Goal: Task Accomplishment & Management: Use online tool/utility

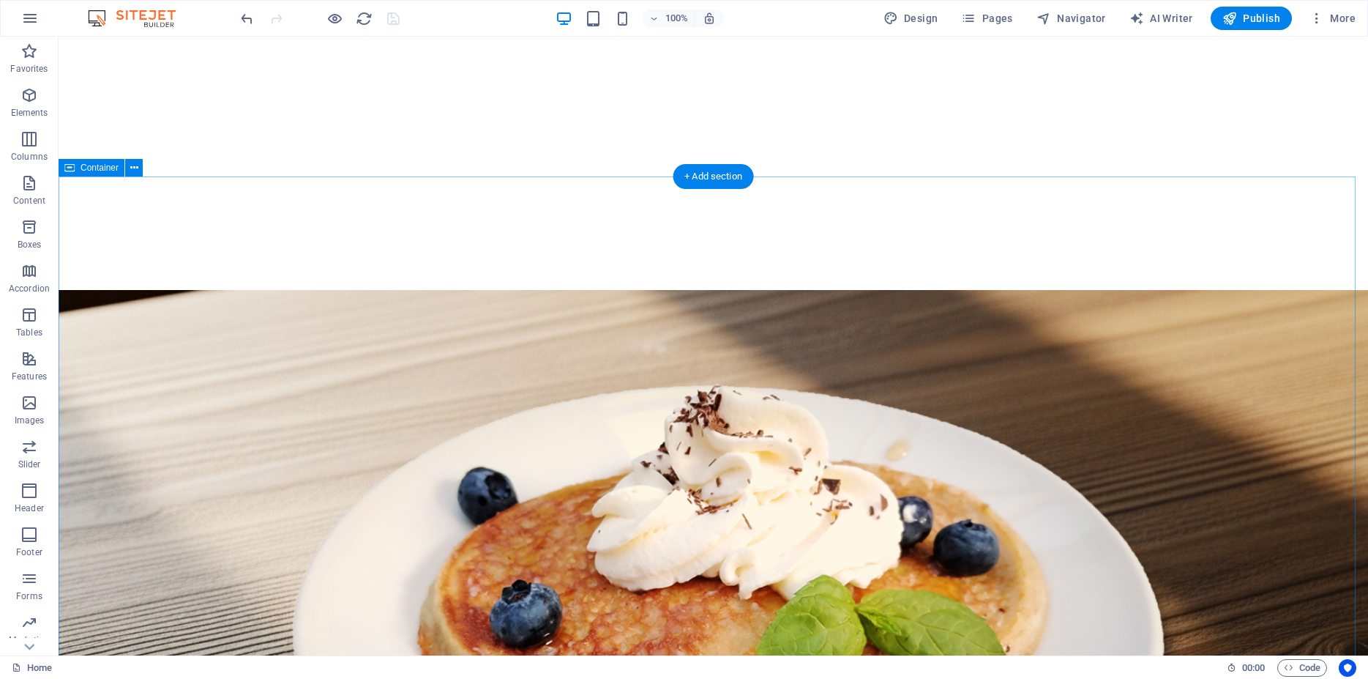
scroll to position [506, 0]
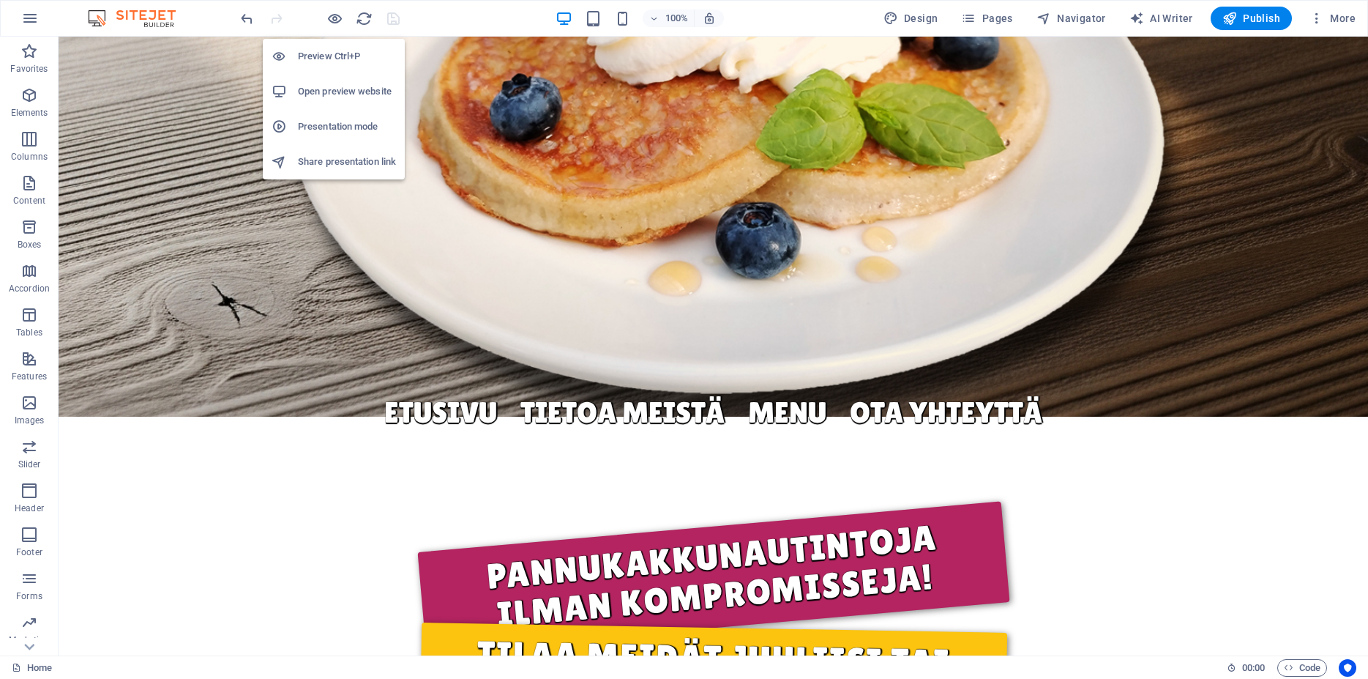
click at [313, 94] on h6 "Open preview website" at bounding box center [347, 92] width 98 height 18
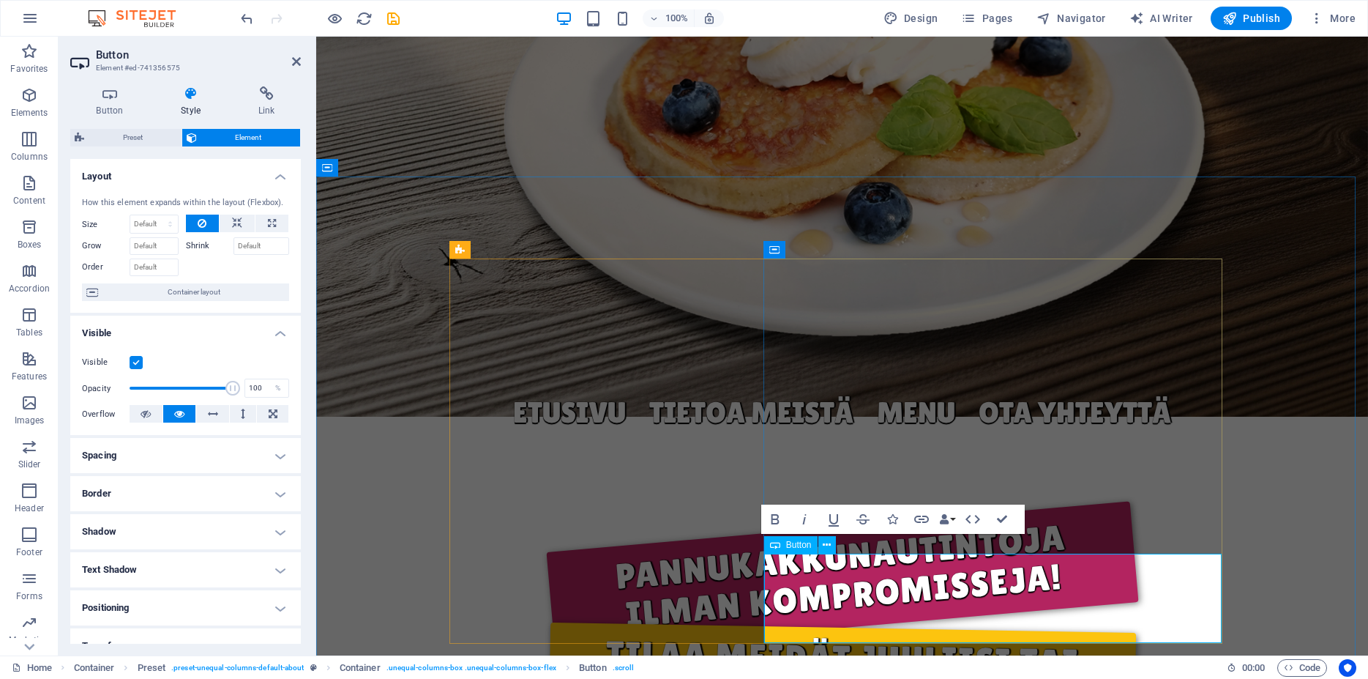
drag, startPoint x: 860, startPoint y: 567, endPoint x: 808, endPoint y: 565, distance: 52.0
click at [778, 518] on icon "button" at bounding box center [775, 519] width 8 height 10
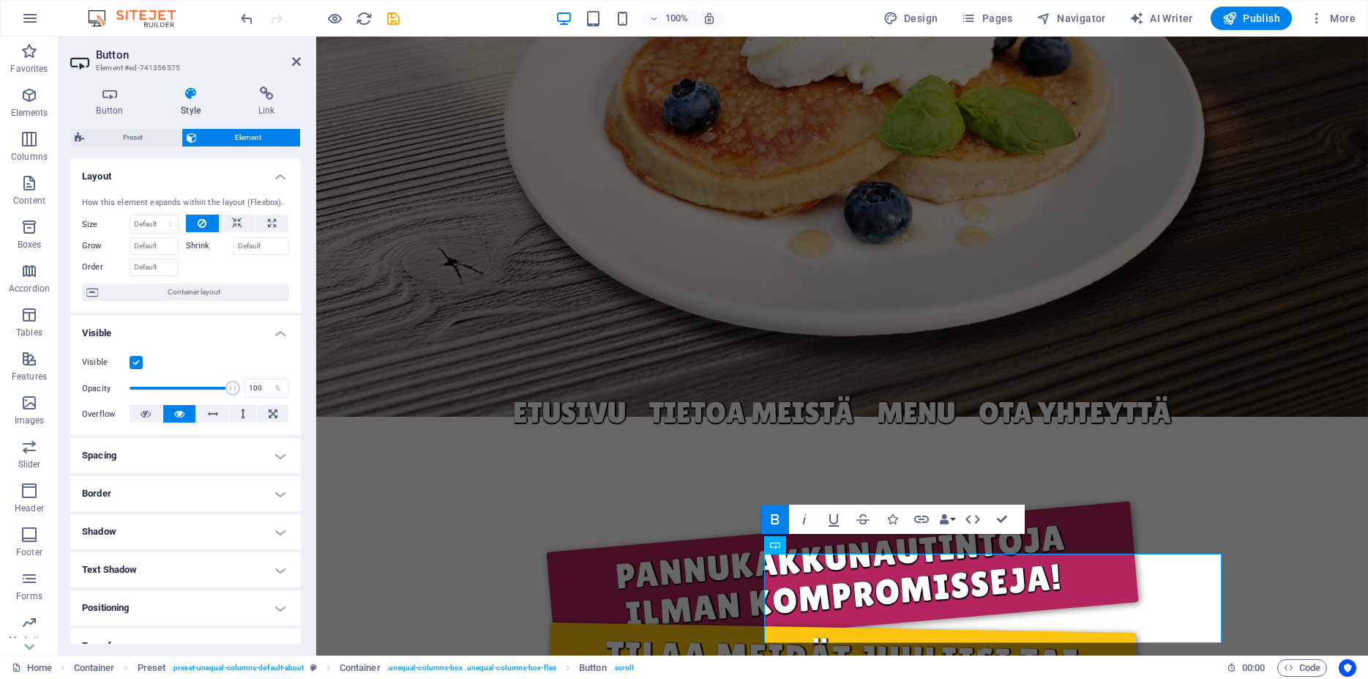
click at [778, 518] on icon "button" at bounding box center [775, 519] width 8 height 10
click at [802, 521] on icon "button" at bounding box center [805, 519] width 18 height 18
click at [839, 520] on icon "button" at bounding box center [834, 519] width 18 height 18
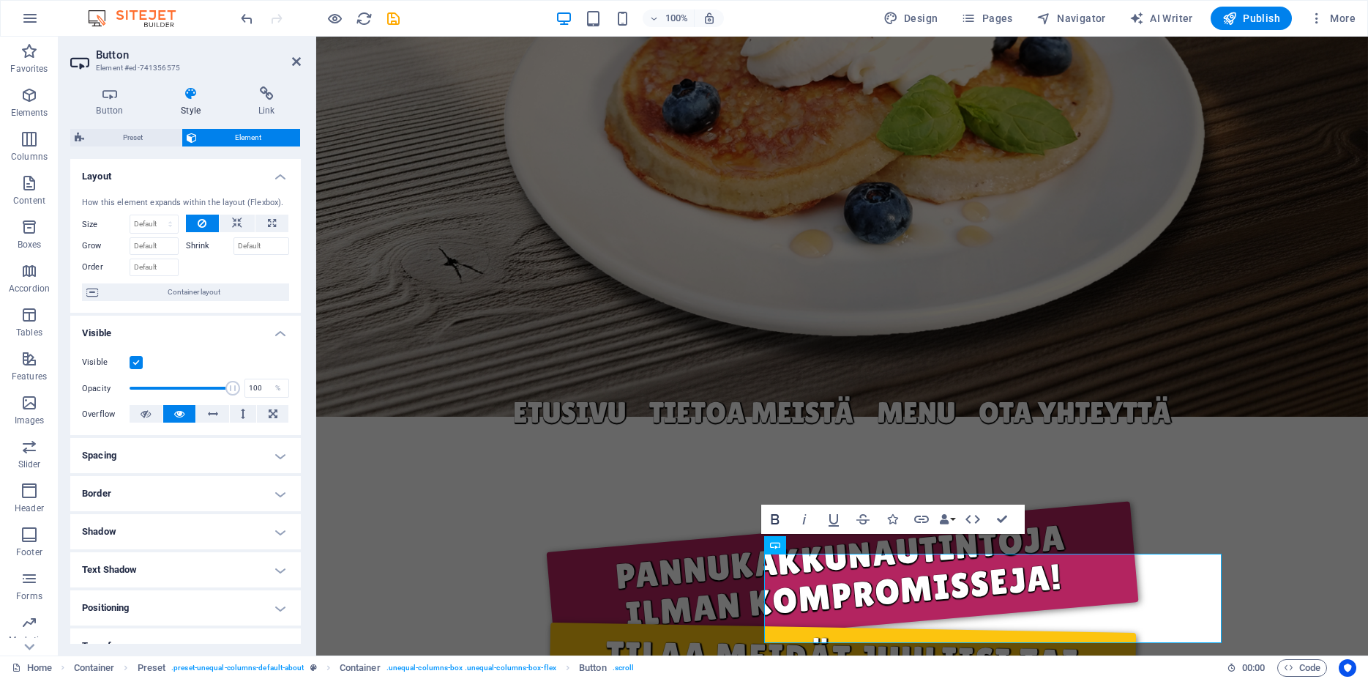
click at [778, 523] on icon "button" at bounding box center [775, 519] width 8 height 10
click at [777, 522] on icon "button" at bounding box center [776, 519] width 18 height 18
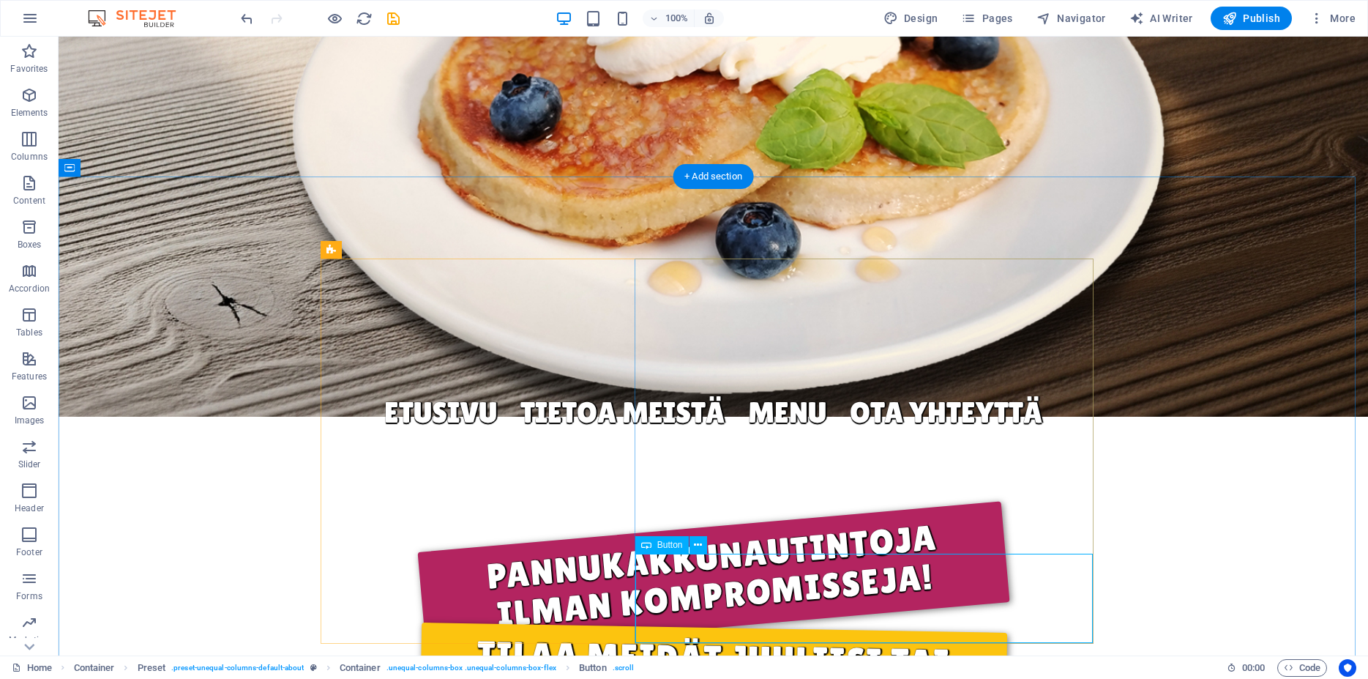
click at [697, 547] on icon at bounding box center [698, 544] width 8 height 15
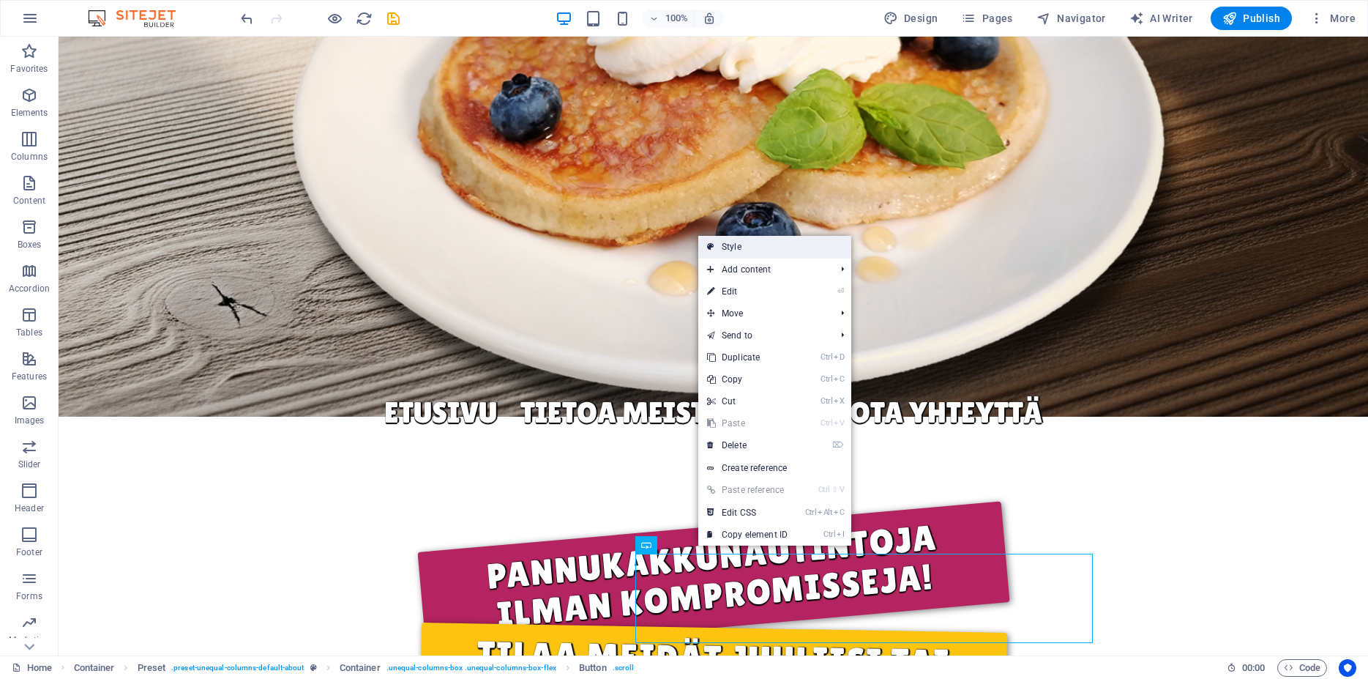
click at [750, 252] on link "Style" at bounding box center [774, 247] width 153 height 22
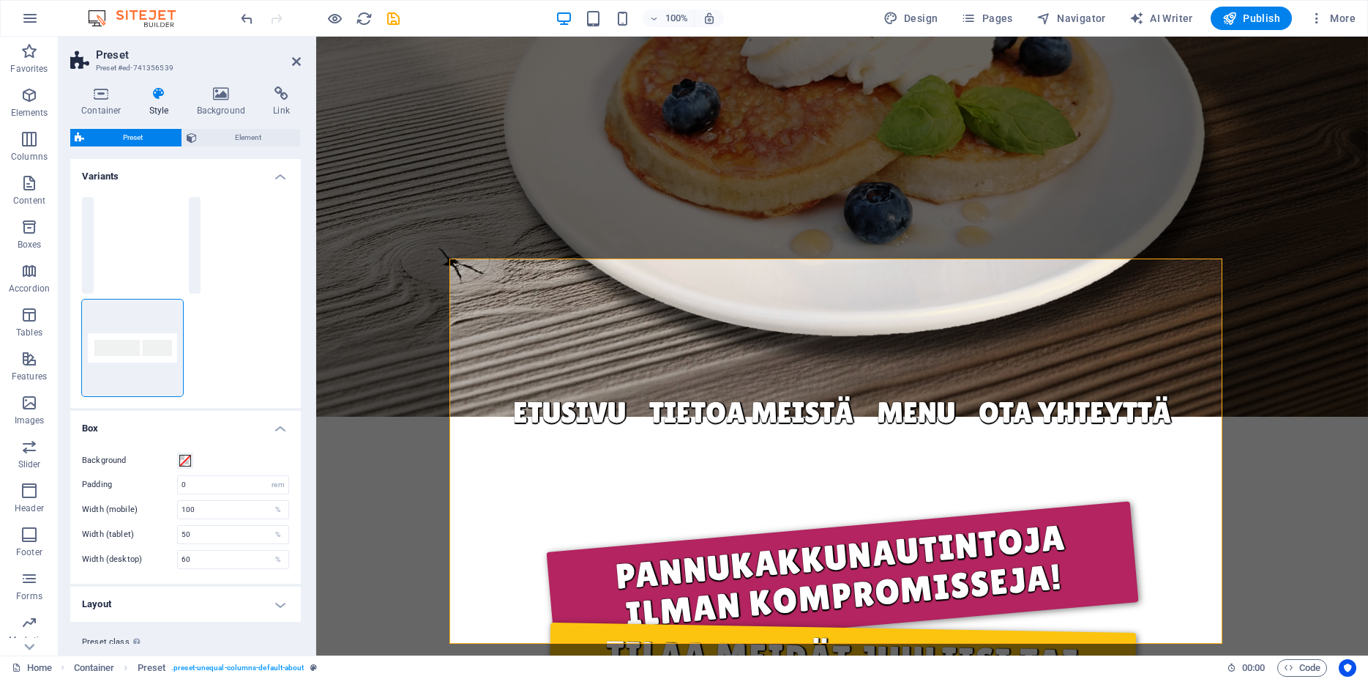
scroll to position [37, 0]
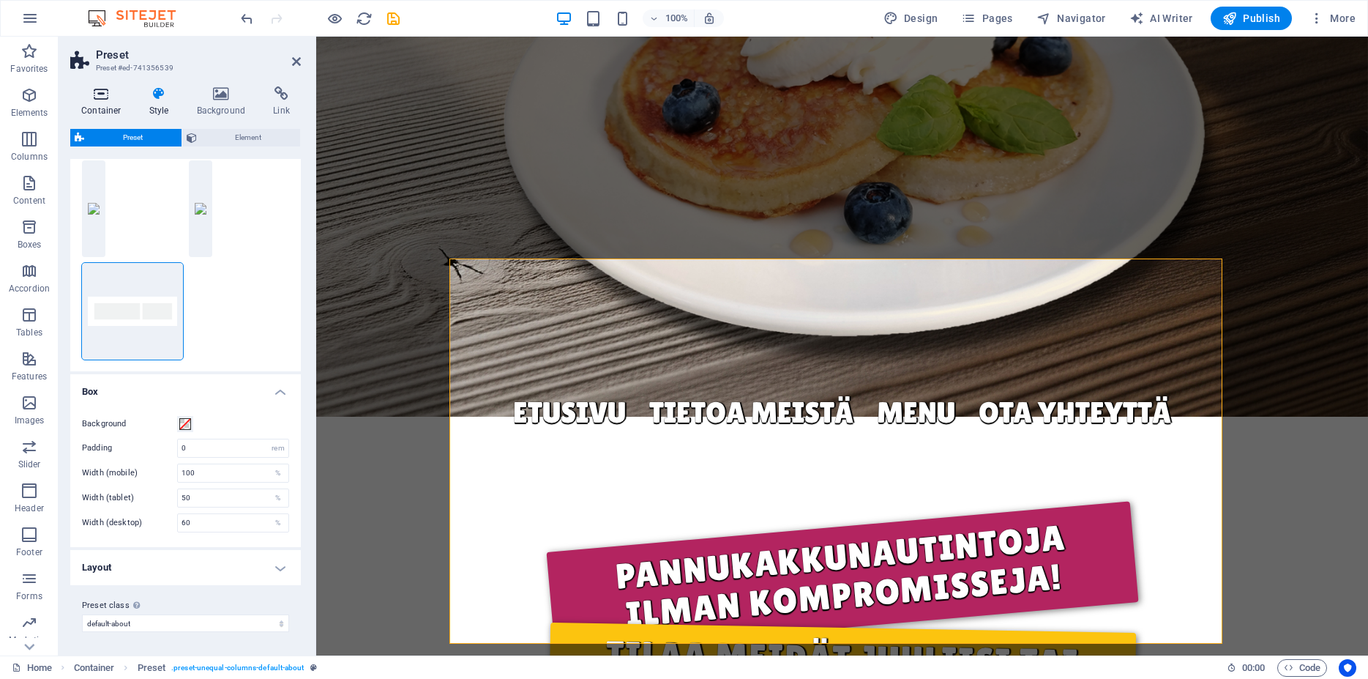
click at [106, 107] on h4 "Container" at bounding box center [104, 101] width 68 height 31
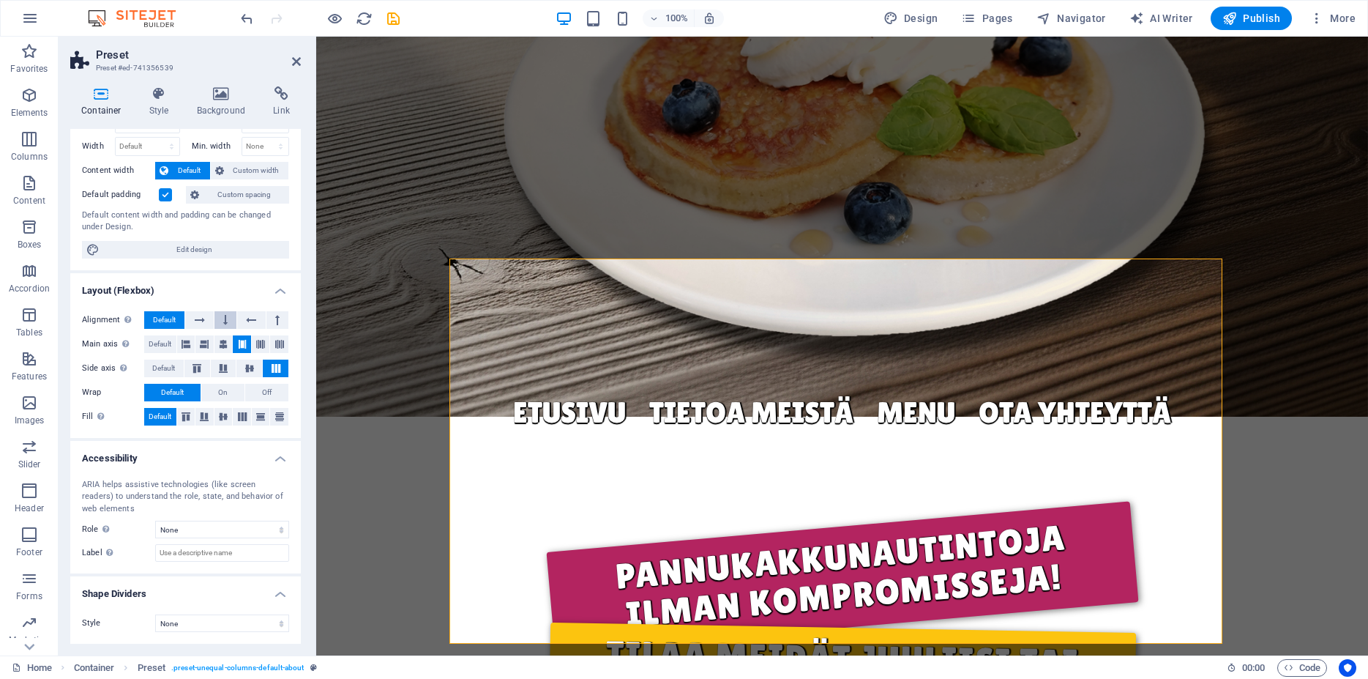
scroll to position [0, 0]
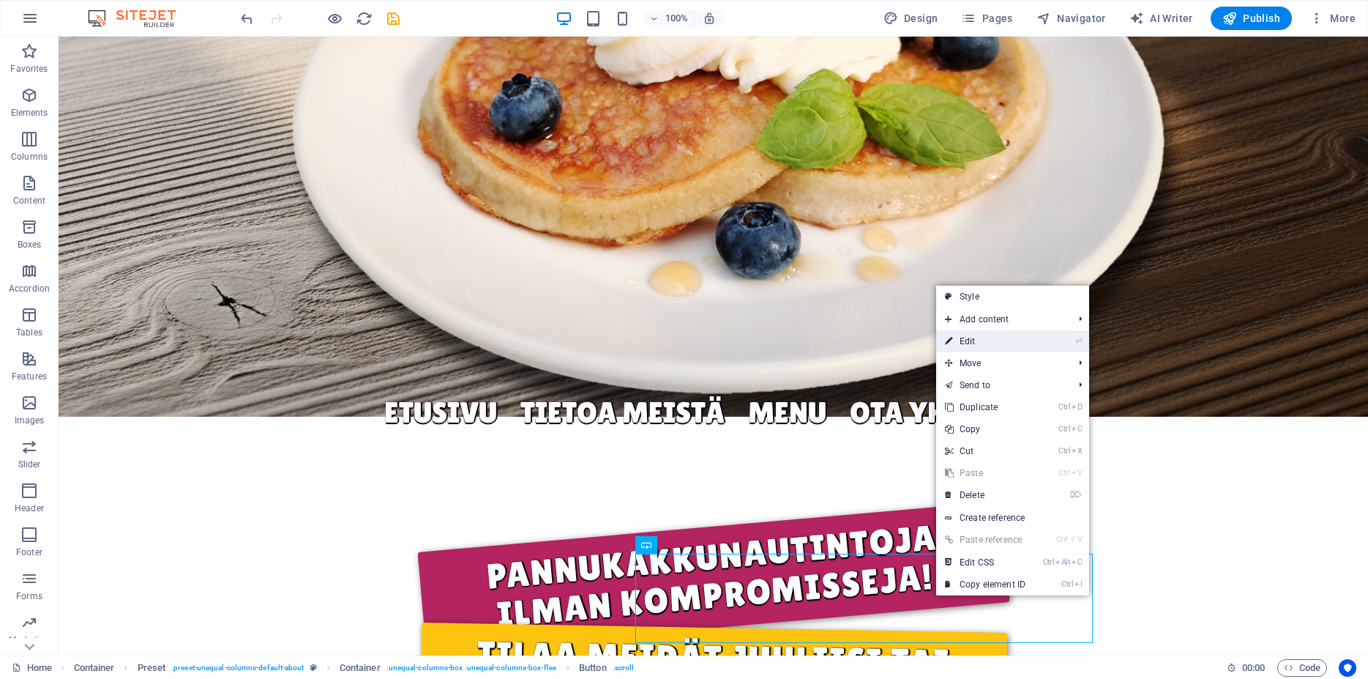
click at [1026, 343] on link "⏎ Edit" at bounding box center [985, 341] width 98 height 22
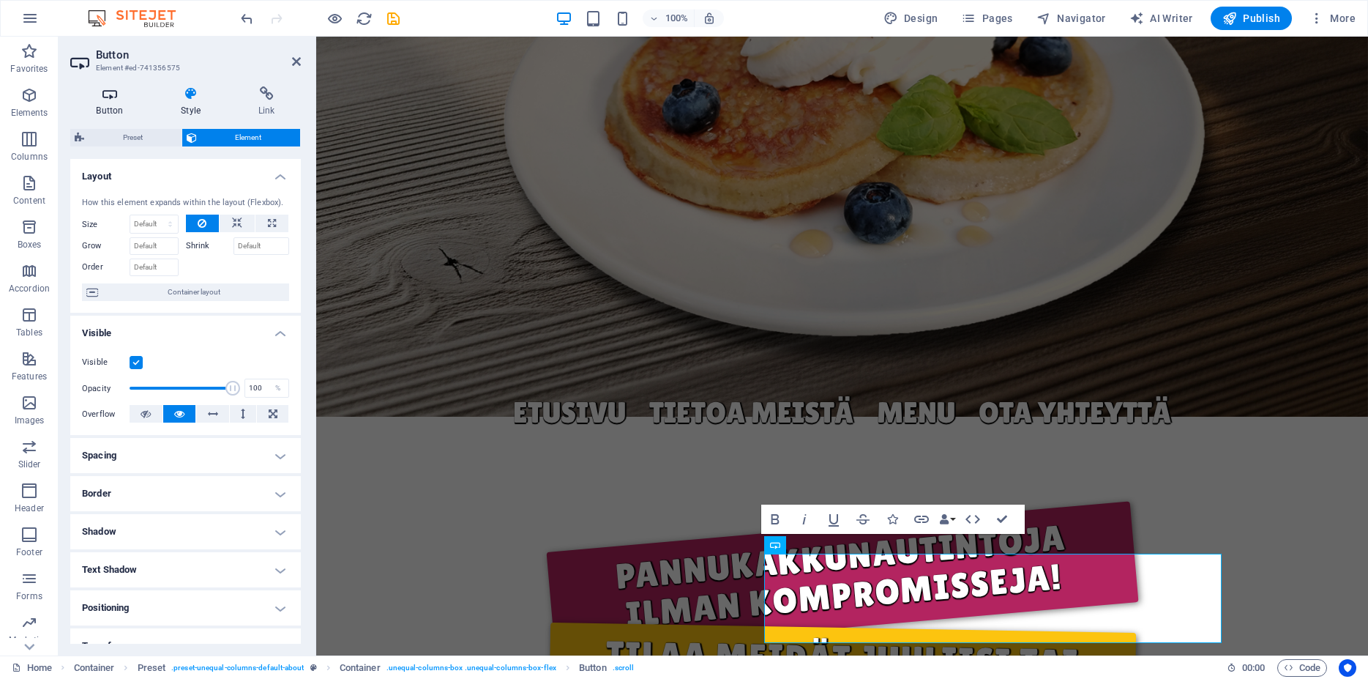
click at [112, 100] on icon at bounding box center [109, 93] width 79 height 15
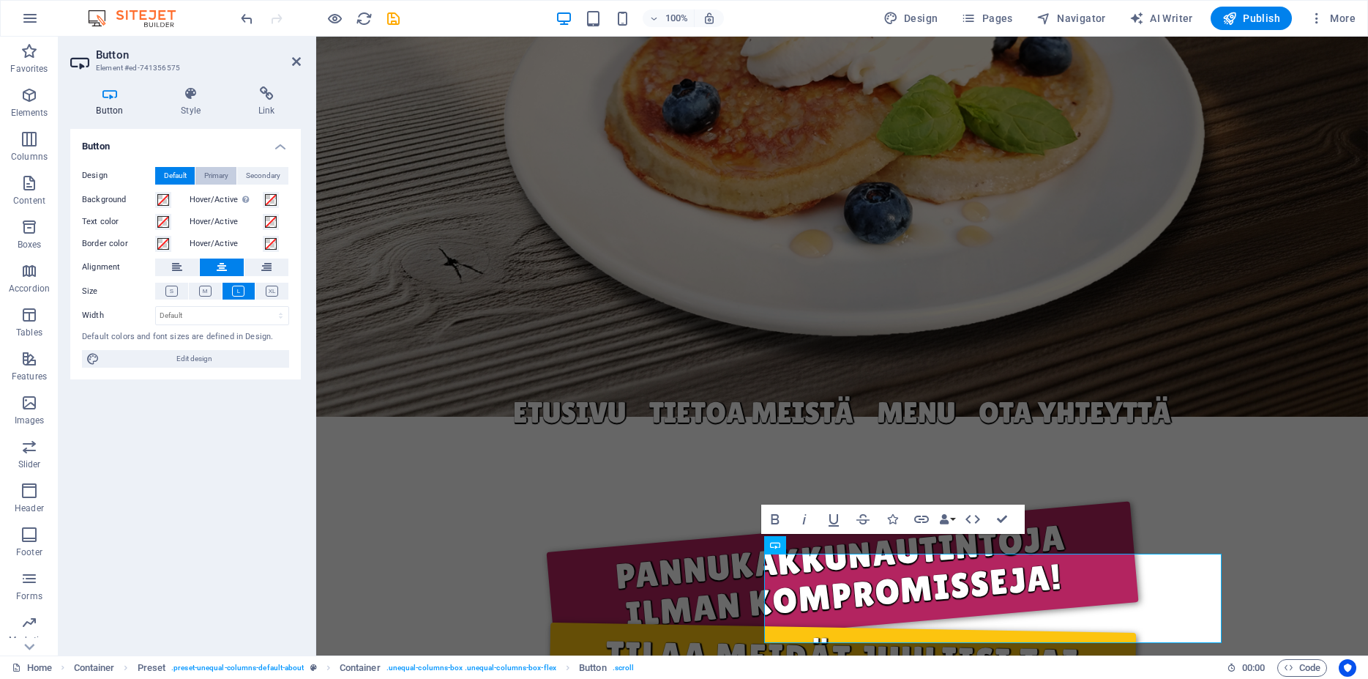
click at [216, 173] on span "Primary" at bounding box center [216, 176] width 24 height 18
click at [173, 174] on span "Default" at bounding box center [175, 176] width 23 height 18
click at [219, 359] on span "Edit design" at bounding box center [194, 359] width 181 height 18
select select "ease-in-out"
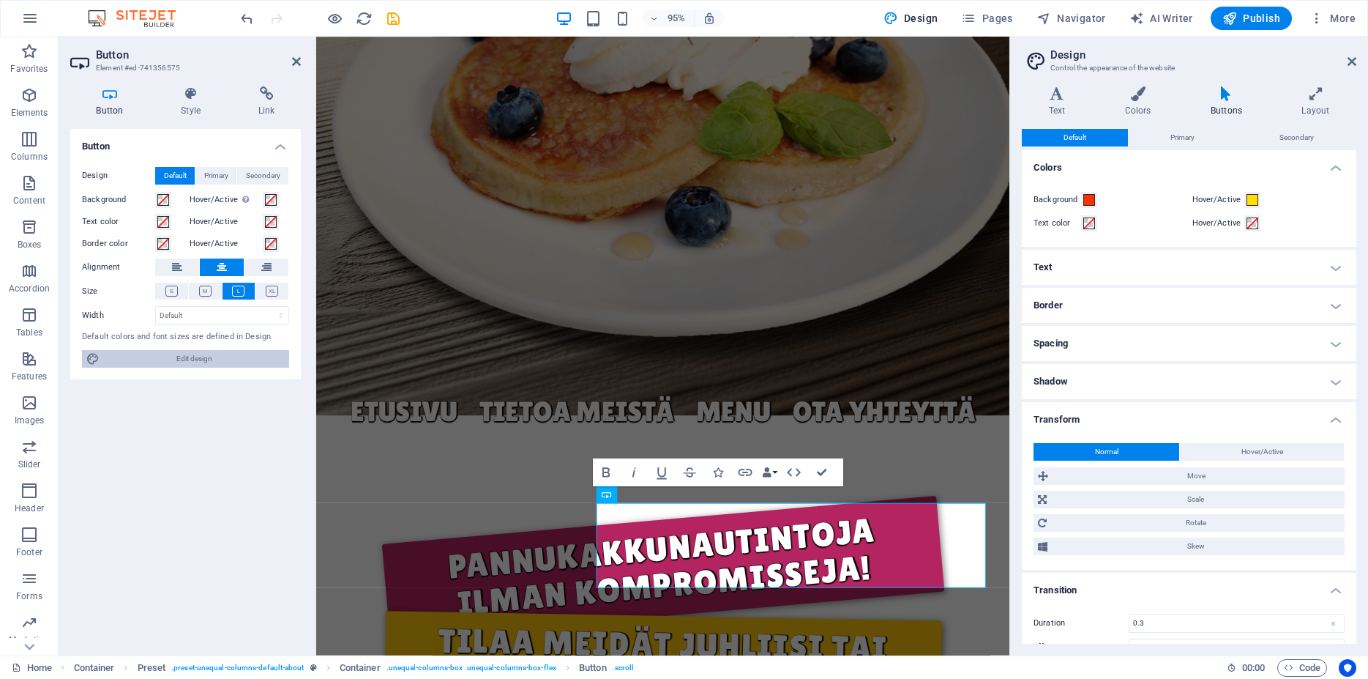
scroll to position [27, 0]
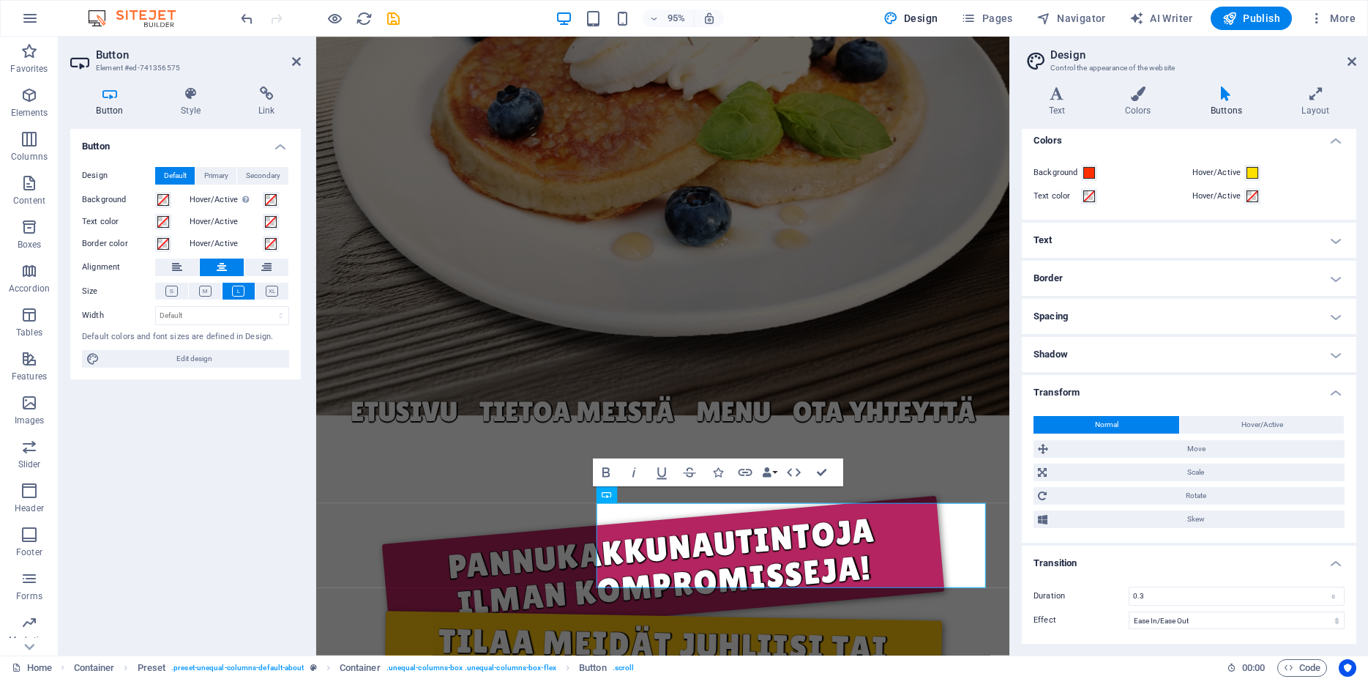
click at [1314, 234] on h4 "Text" at bounding box center [1189, 240] width 335 height 35
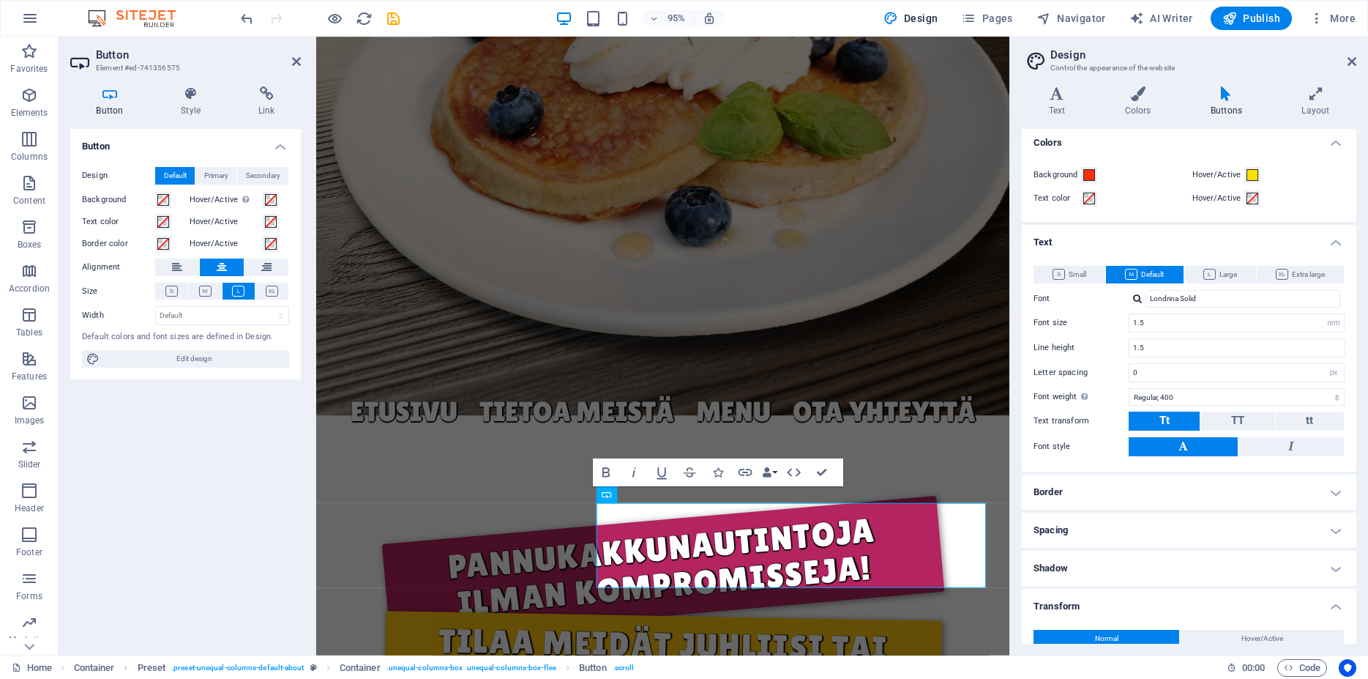
scroll to position [0, 0]
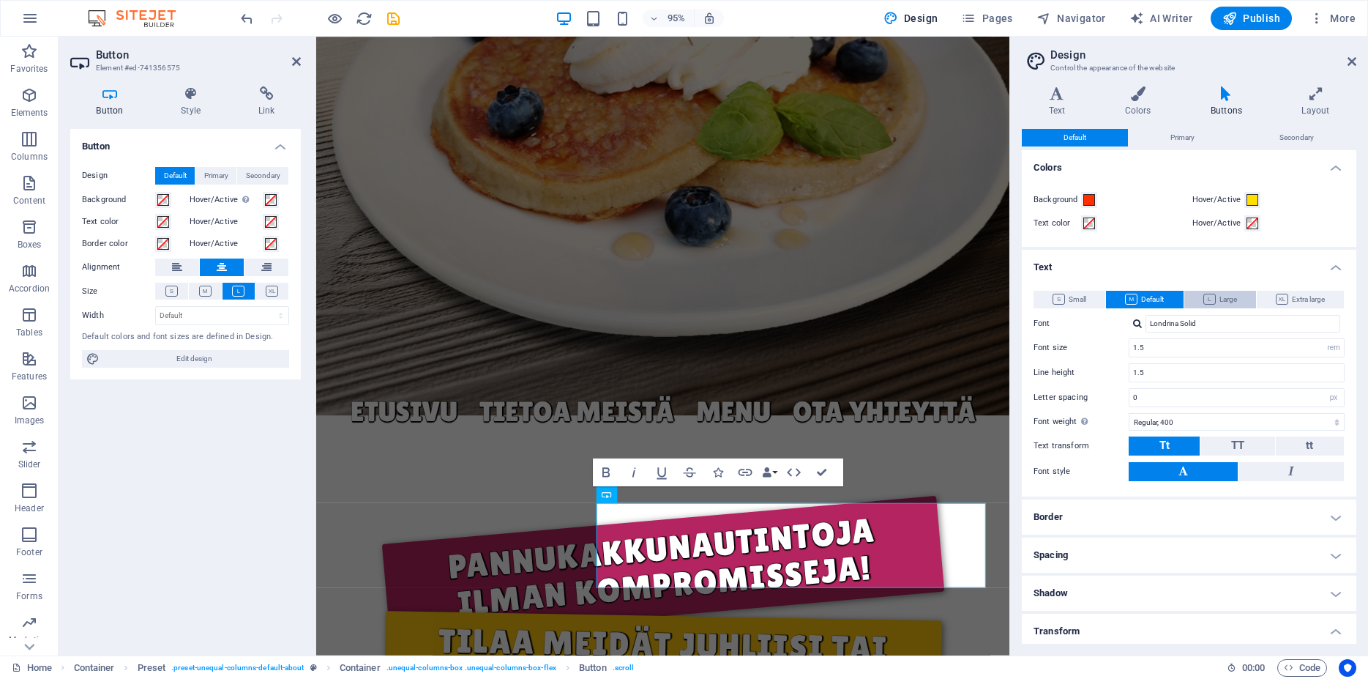
click at [1226, 302] on span "Large" at bounding box center [1221, 300] width 34 height 18
click at [1152, 300] on span "Default" at bounding box center [1144, 300] width 39 height 18
click at [1283, 294] on span "Extra large" at bounding box center [1300, 300] width 49 height 18
click at [1144, 299] on span "Default" at bounding box center [1144, 300] width 39 height 18
click at [1155, 348] on input "1.5" at bounding box center [1237, 348] width 215 height 18
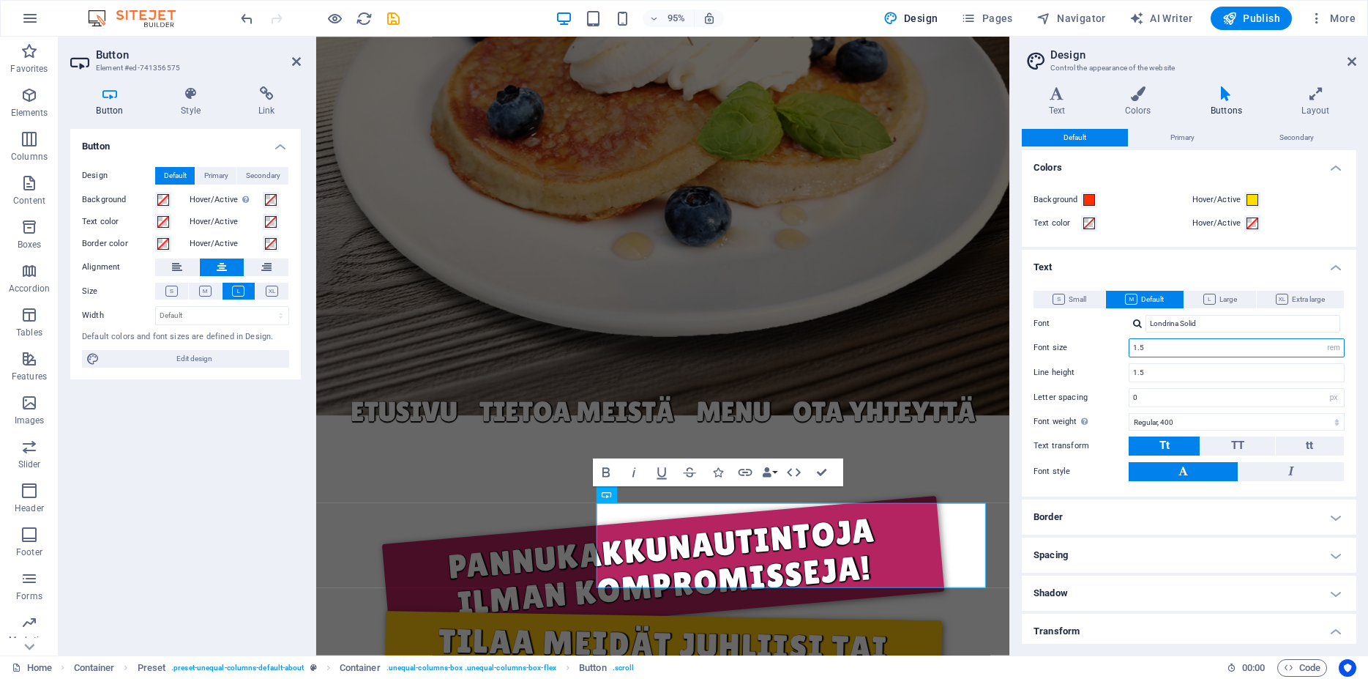
click at [1155, 348] on input "1.5" at bounding box center [1237, 348] width 215 height 18
click at [1152, 348] on input "2" at bounding box center [1237, 348] width 215 height 18
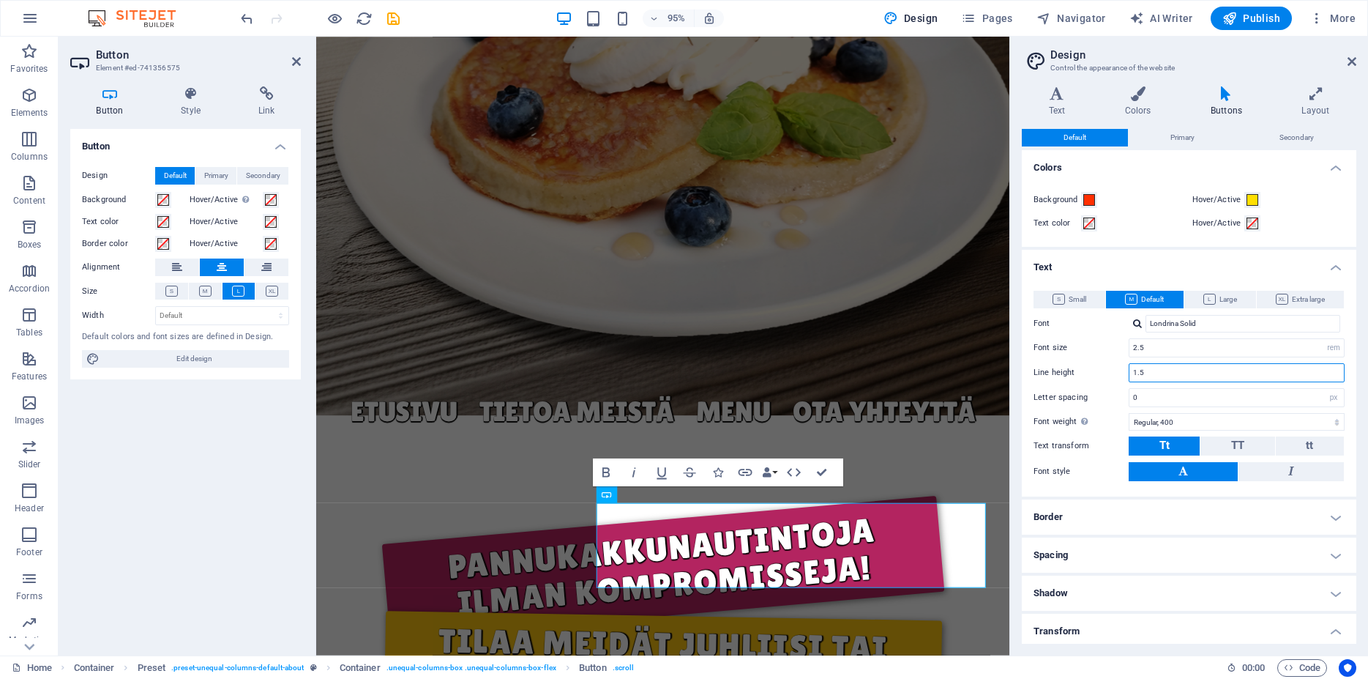
click at [1148, 370] on input "1.5" at bounding box center [1237, 373] width 215 height 18
click at [1151, 347] on input "2.5" at bounding box center [1237, 348] width 215 height 18
type input "2"
type input "1.5"
click at [1173, 375] on input "1.5" at bounding box center [1237, 373] width 215 height 18
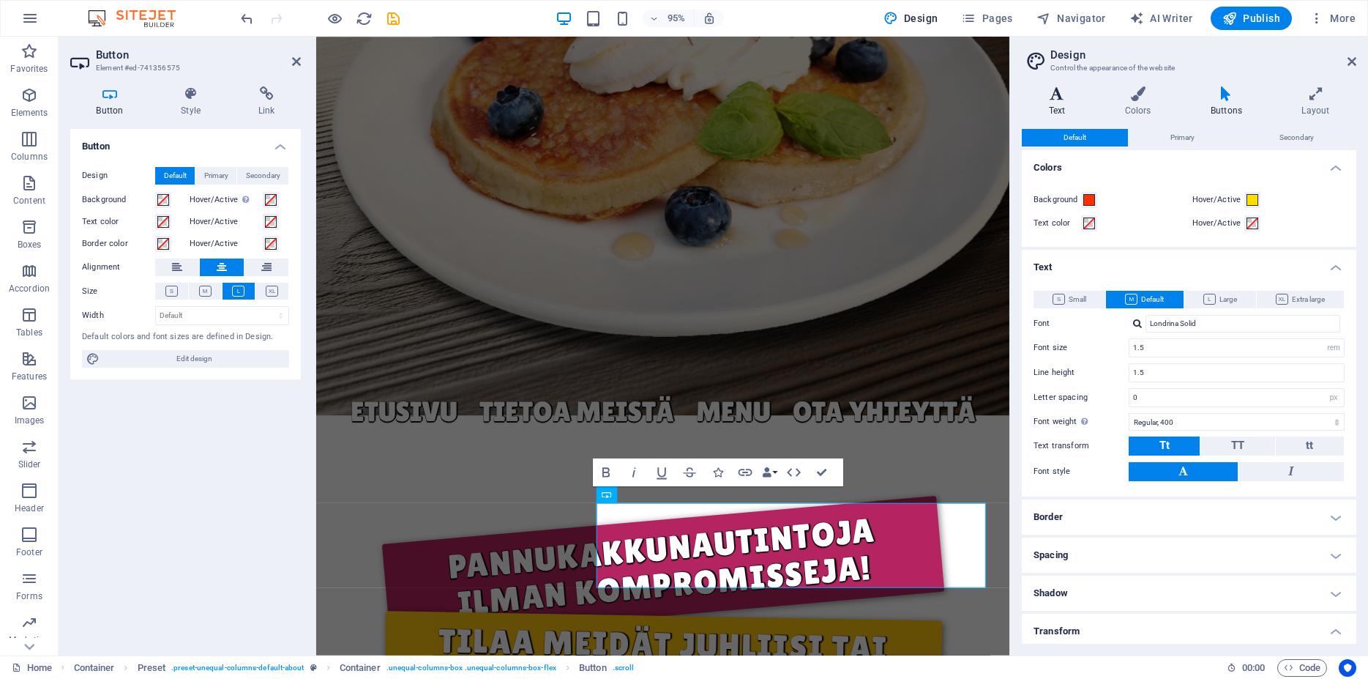
click at [1068, 90] on icon at bounding box center [1057, 93] width 70 height 15
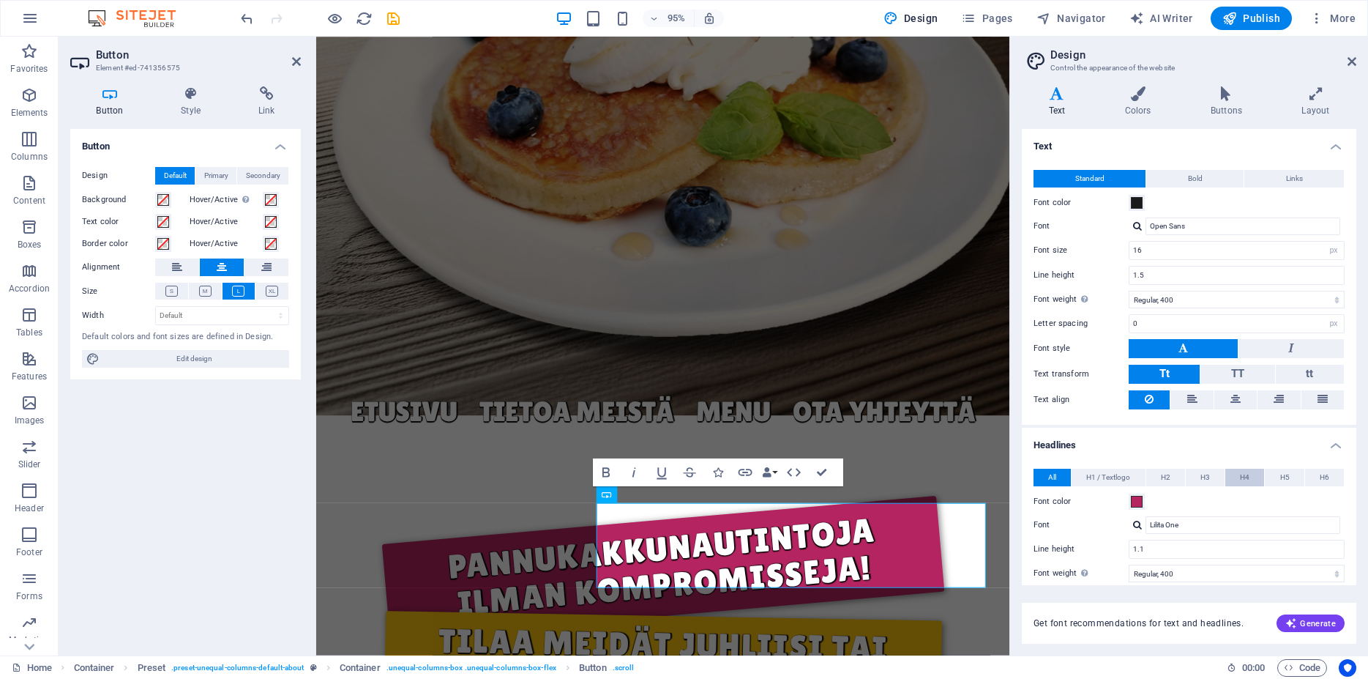
click at [1240, 476] on span "H4" at bounding box center [1245, 478] width 10 height 18
click at [1048, 473] on span "All" at bounding box center [1052, 478] width 8 height 18
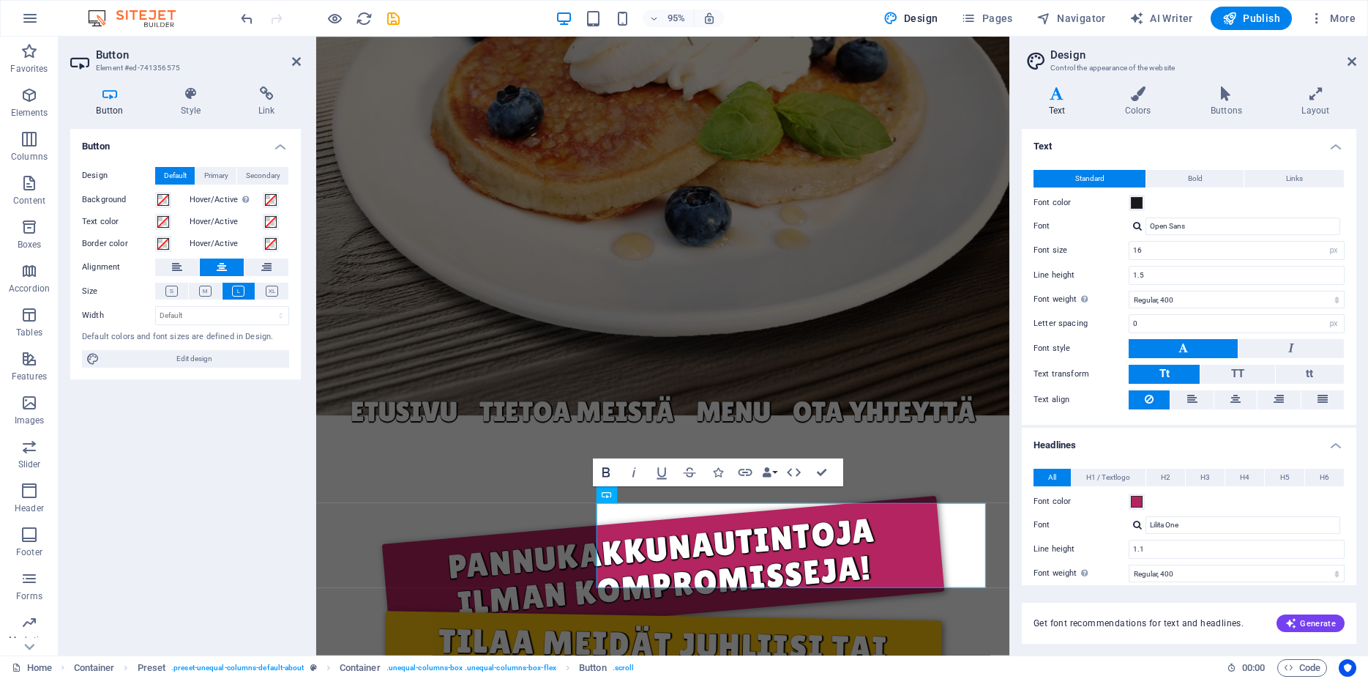
click at [610, 476] on icon "button" at bounding box center [606, 471] width 17 height 17
click at [193, 102] on h4 "Style" at bounding box center [194, 101] width 78 height 31
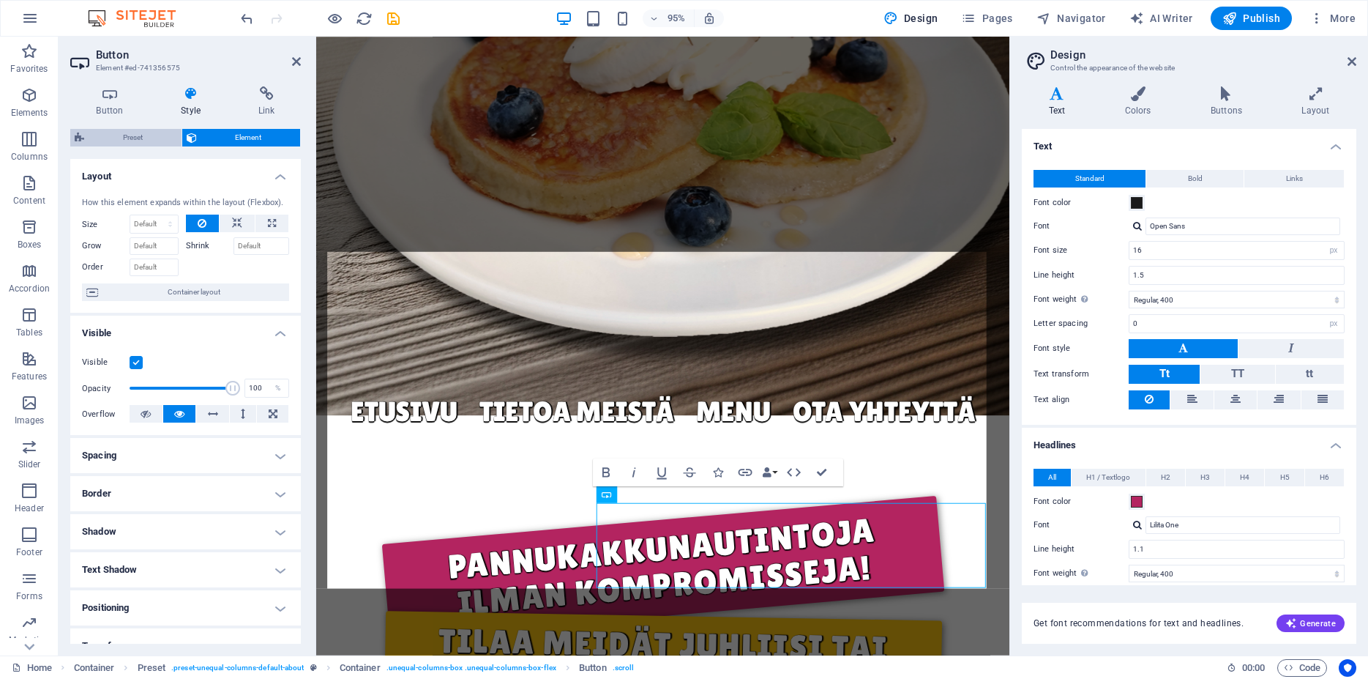
click at [153, 133] on span "Preset" at bounding box center [133, 138] width 89 height 18
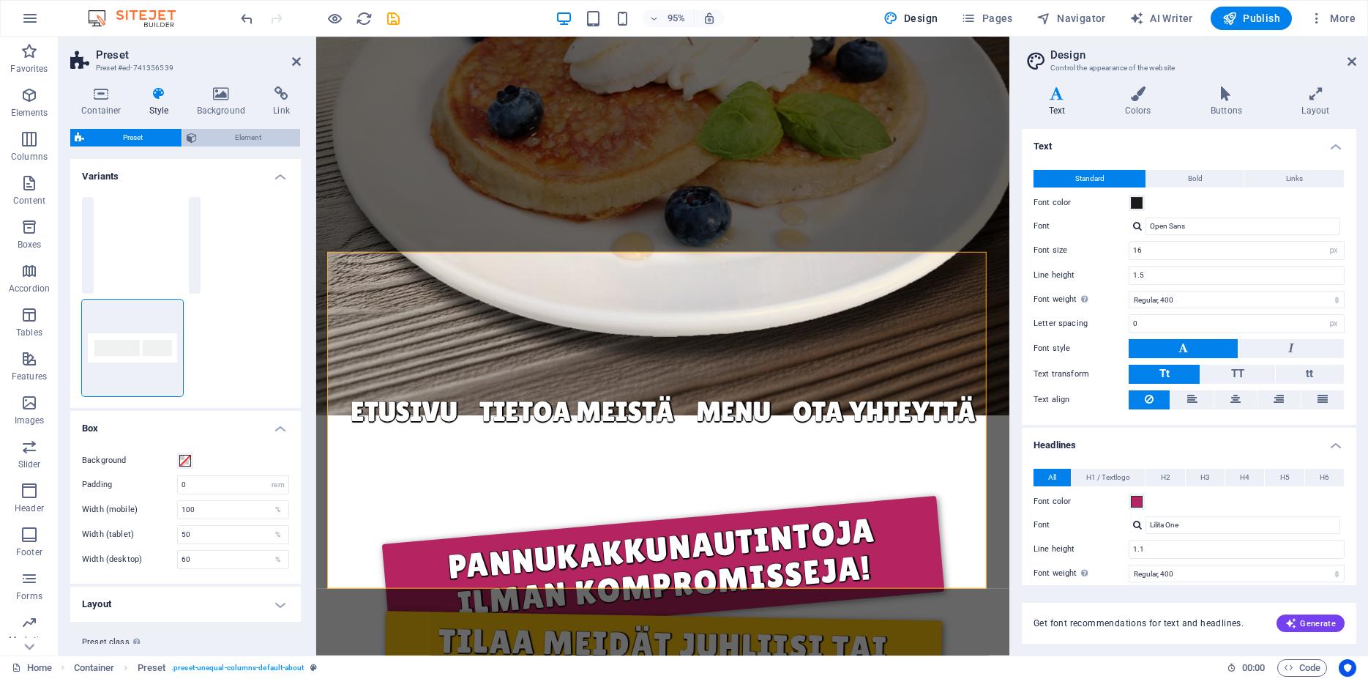
scroll to position [37, 0]
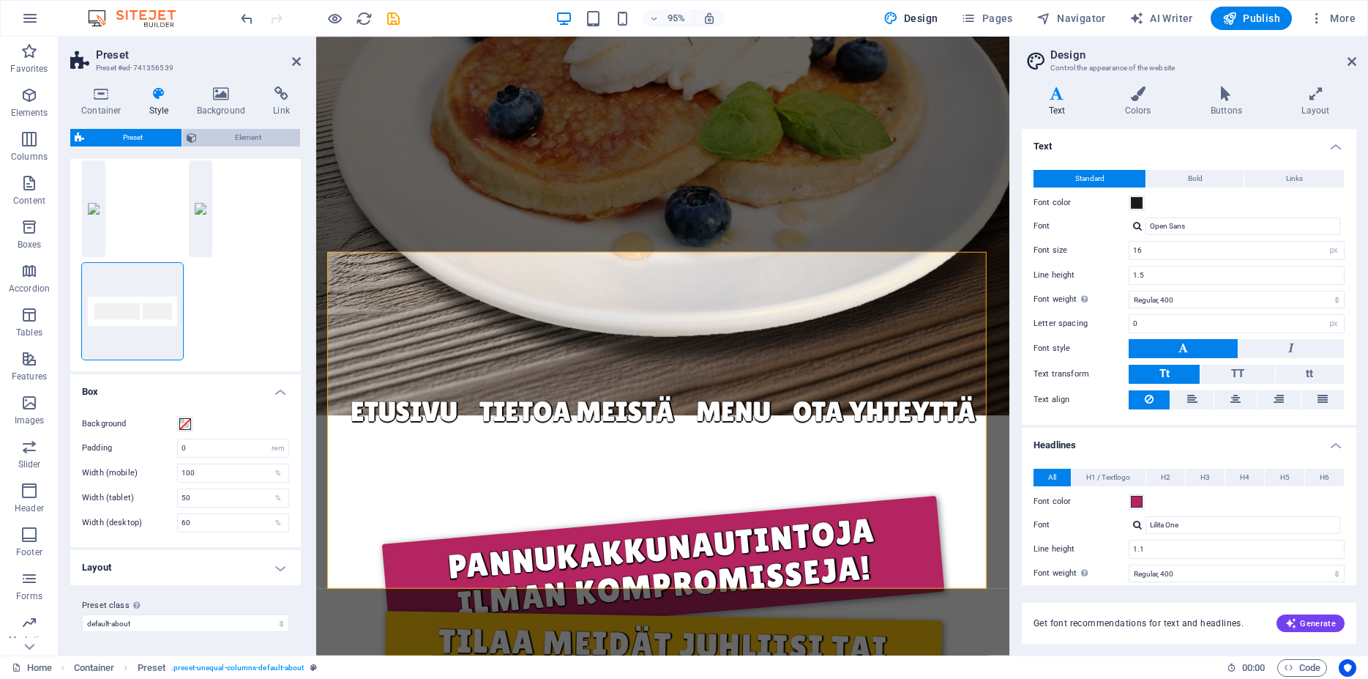
click at [216, 135] on span "Element" at bounding box center [248, 138] width 95 height 18
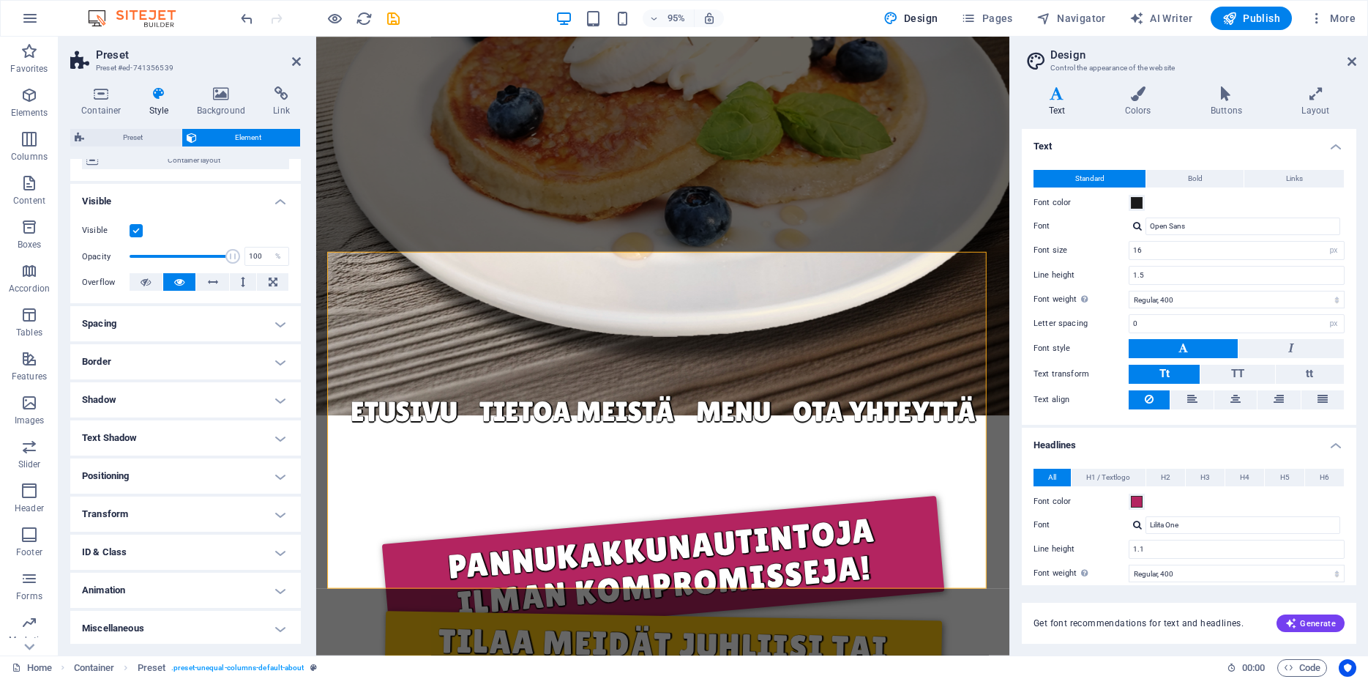
scroll to position [146, 0]
click at [1353, 59] on icon at bounding box center [1352, 62] width 9 height 12
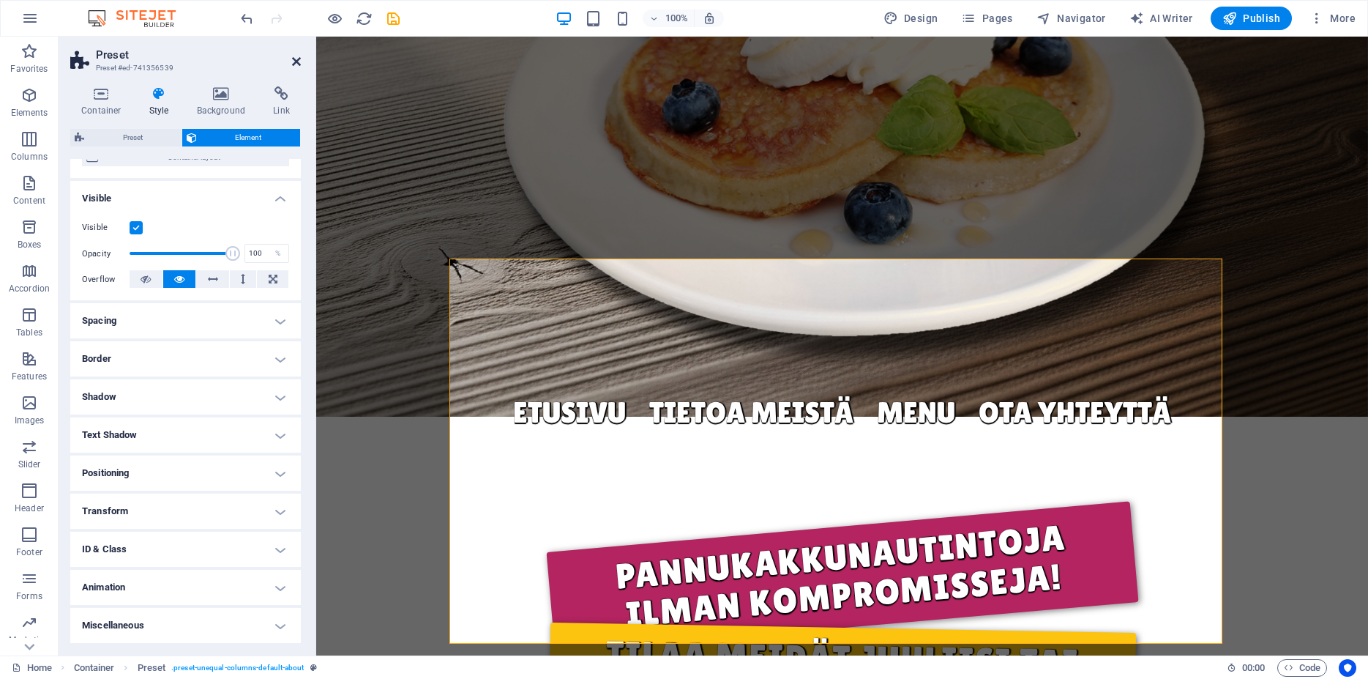
click at [292, 60] on icon at bounding box center [296, 62] width 9 height 12
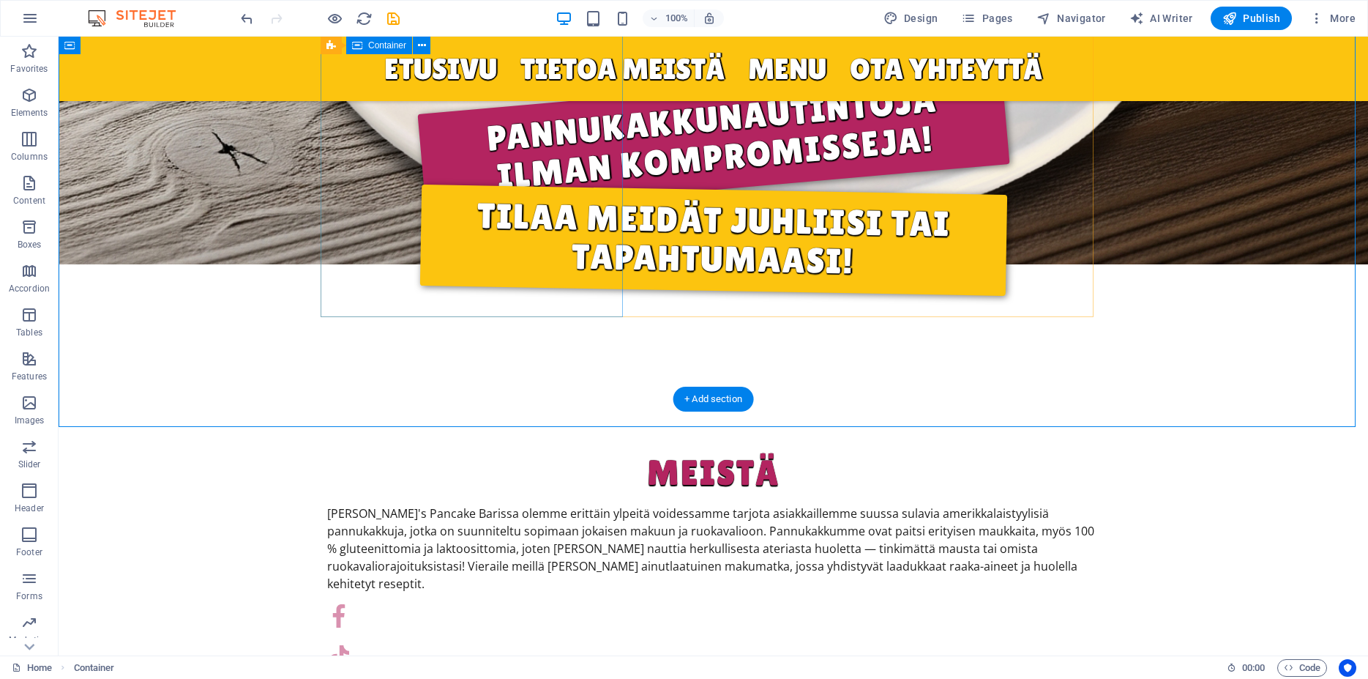
scroll to position [805, 0]
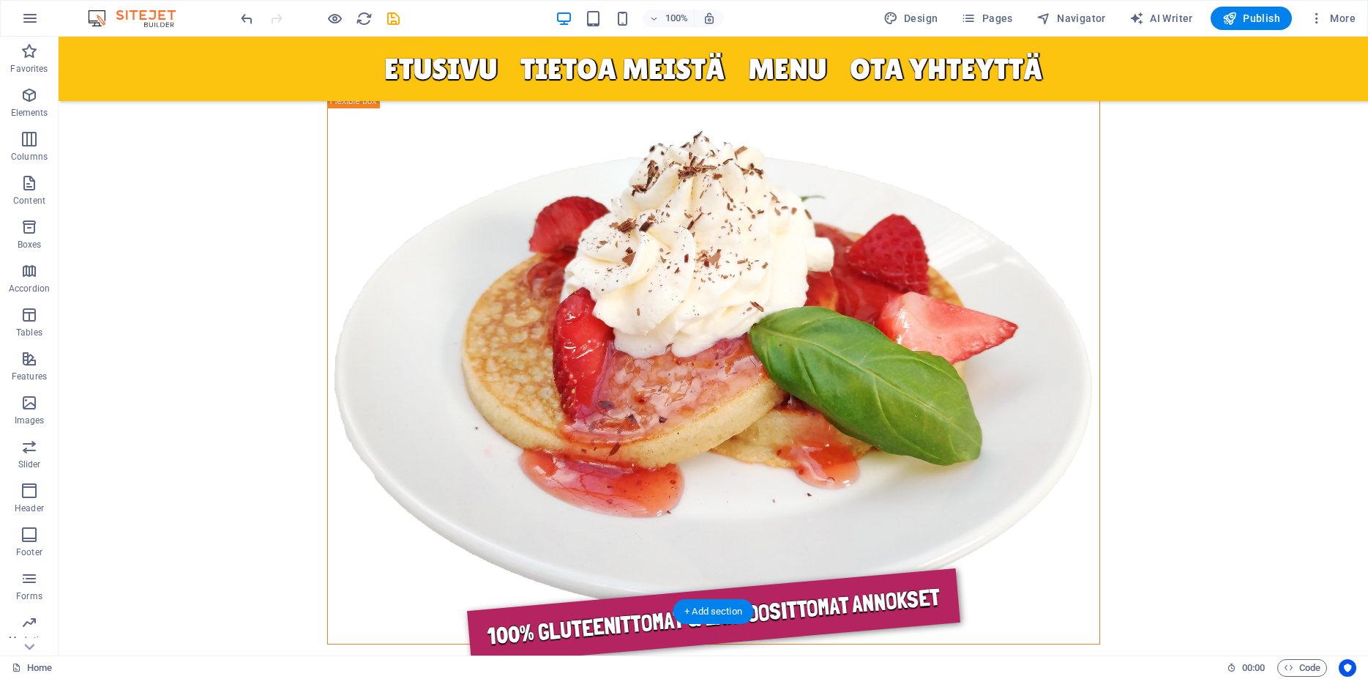
scroll to position [1344, 0]
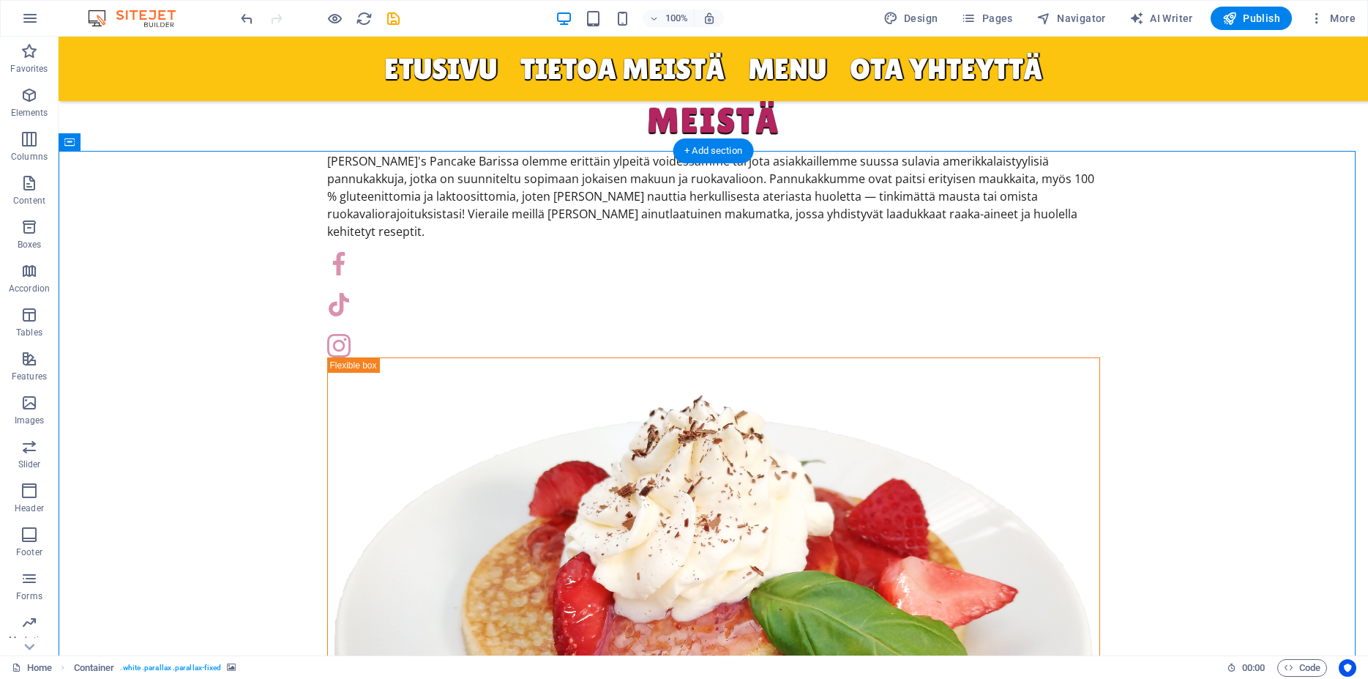
scroll to position [1045, 0]
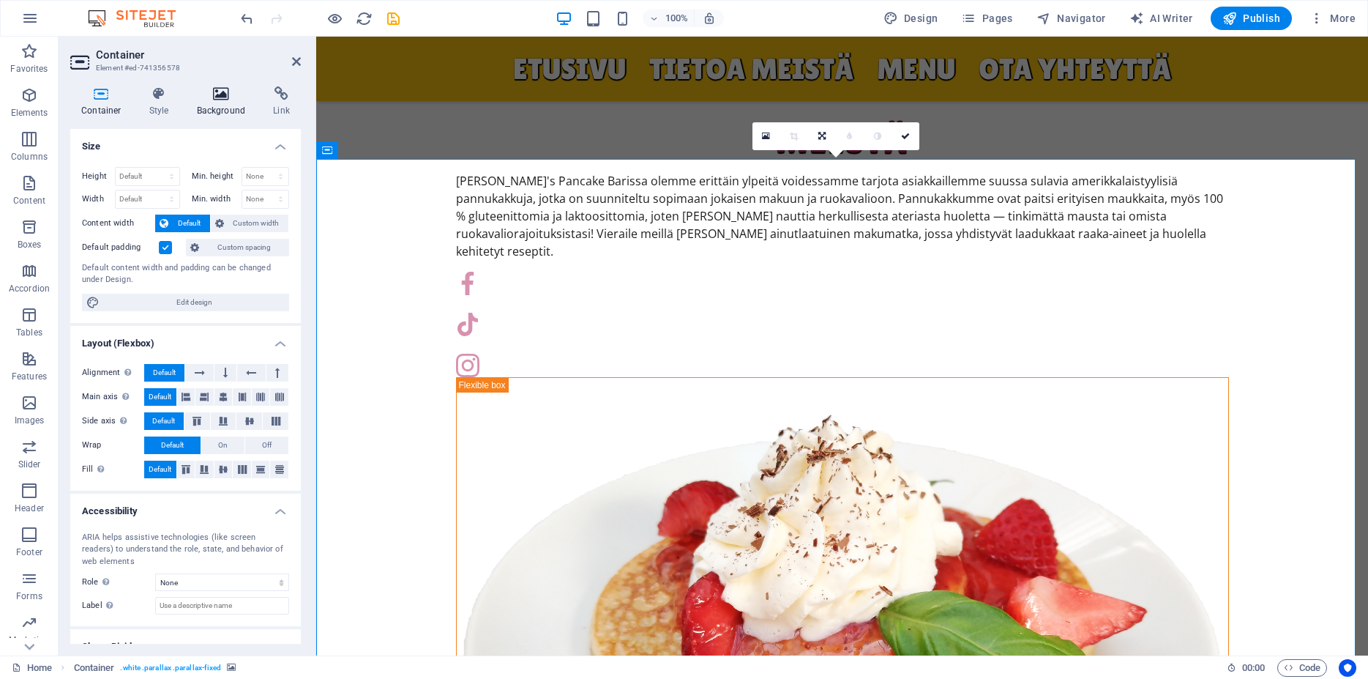
click at [231, 100] on icon at bounding box center [221, 93] width 71 height 15
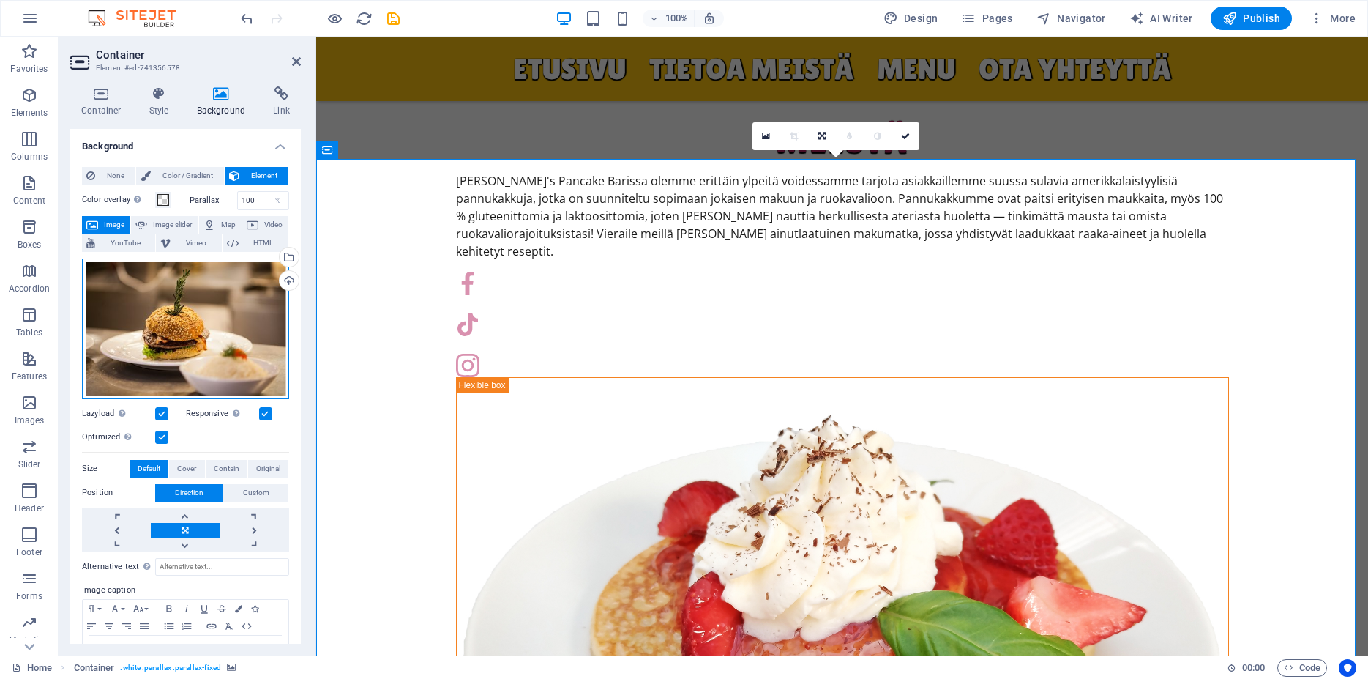
click at [220, 318] on div "Drag files here, click to choose files or select files from Files or our free s…" at bounding box center [185, 328] width 207 height 141
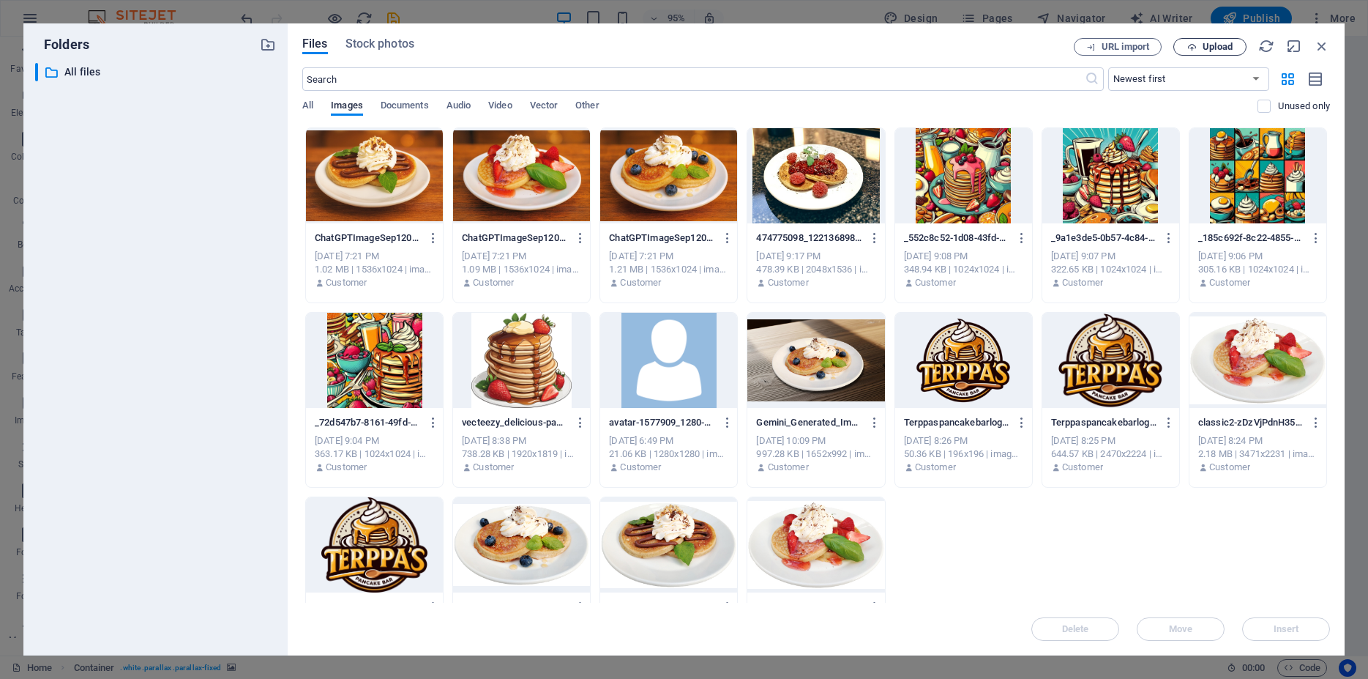
click at [1212, 46] on span "Upload" at bounding box center [1218, 46] width 30 height 9
click at [1324, 45] on icon "button" at bounding box center [1322, 46] width 16 height 16
